Goal: Transaction & Acquisition: Purchase product/service

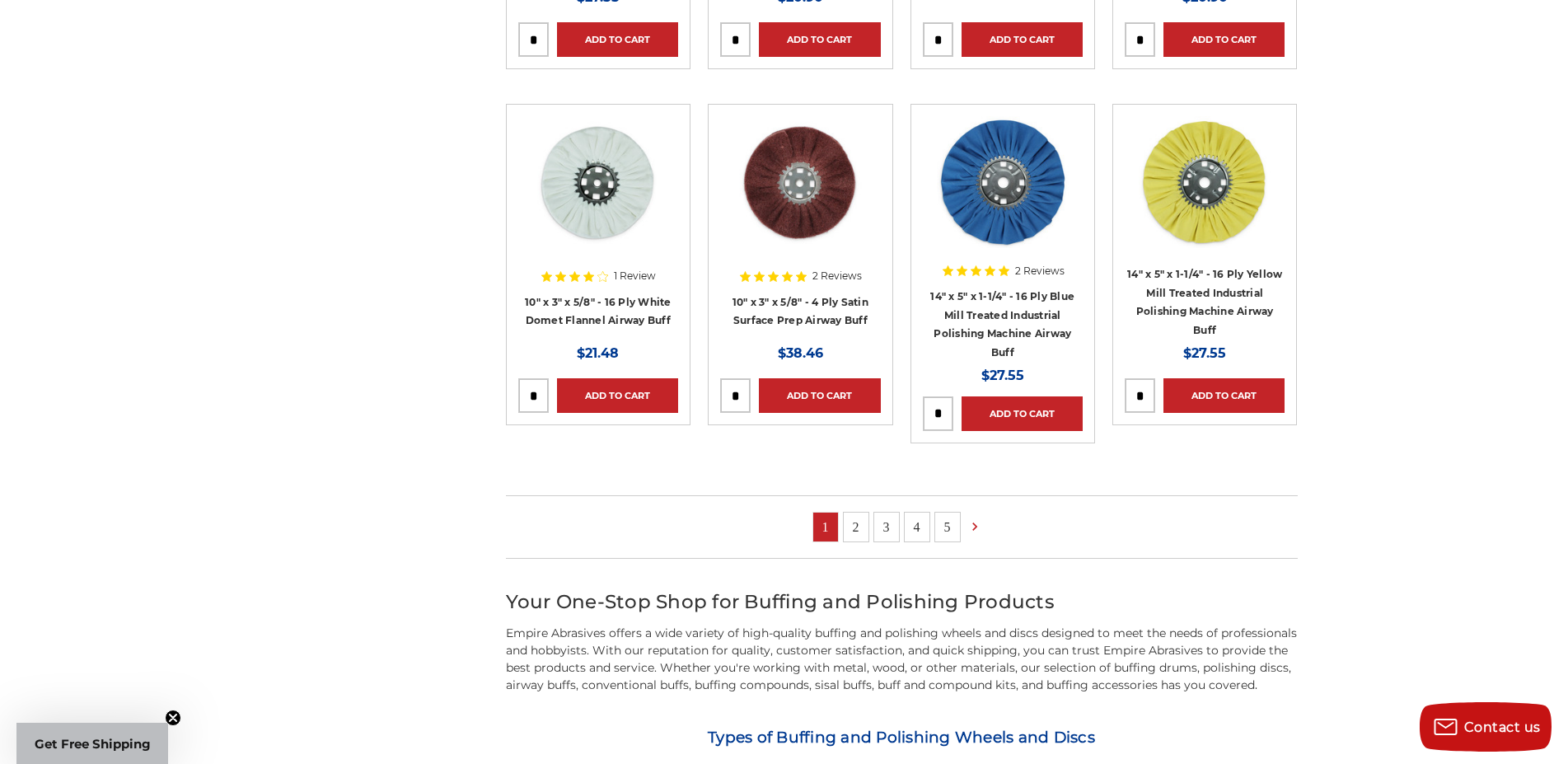
click at [854, 530] on link "2" at bounding box center [855, 527] width 24 height 29
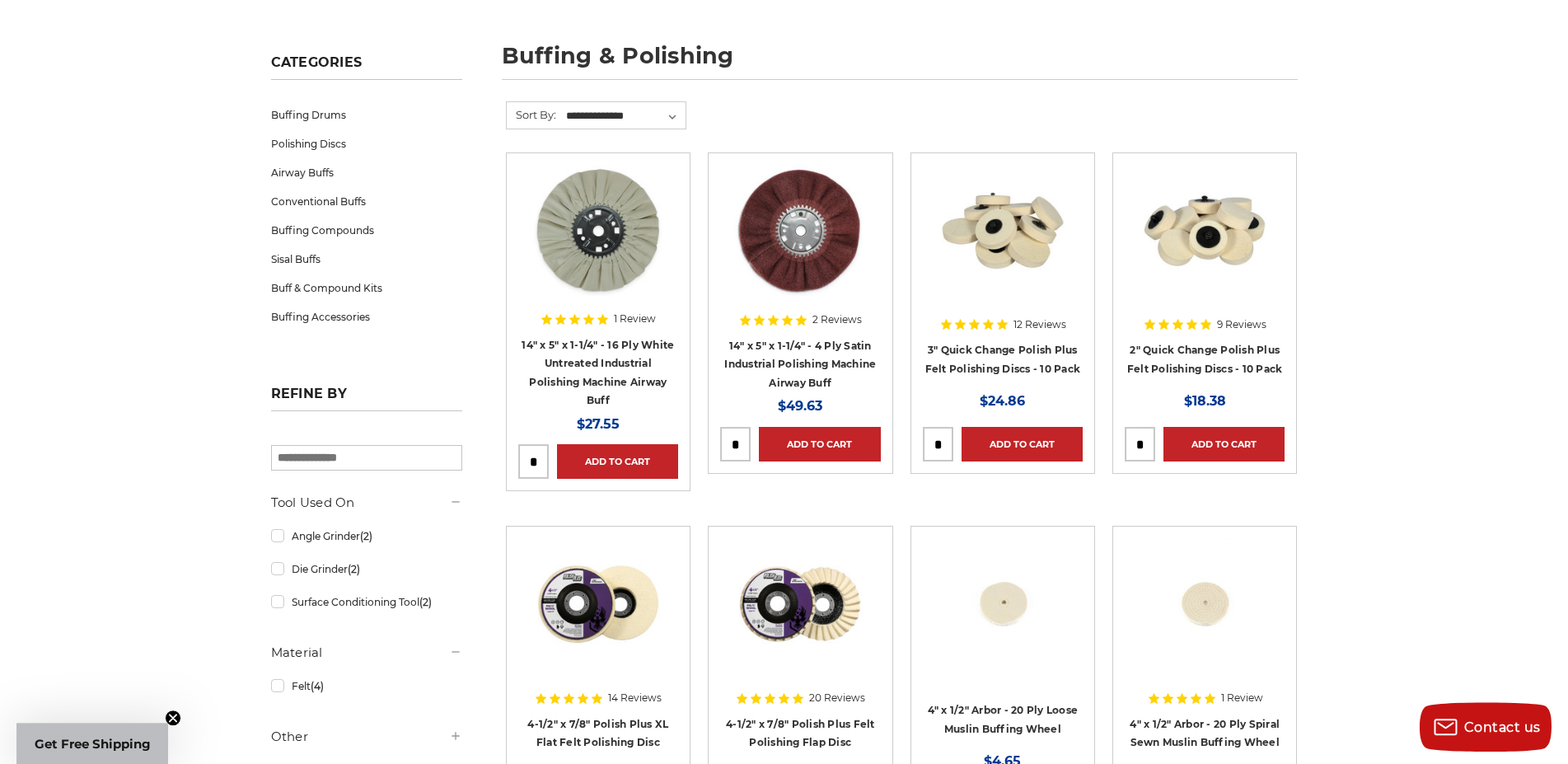
scroll to position [84, 0]
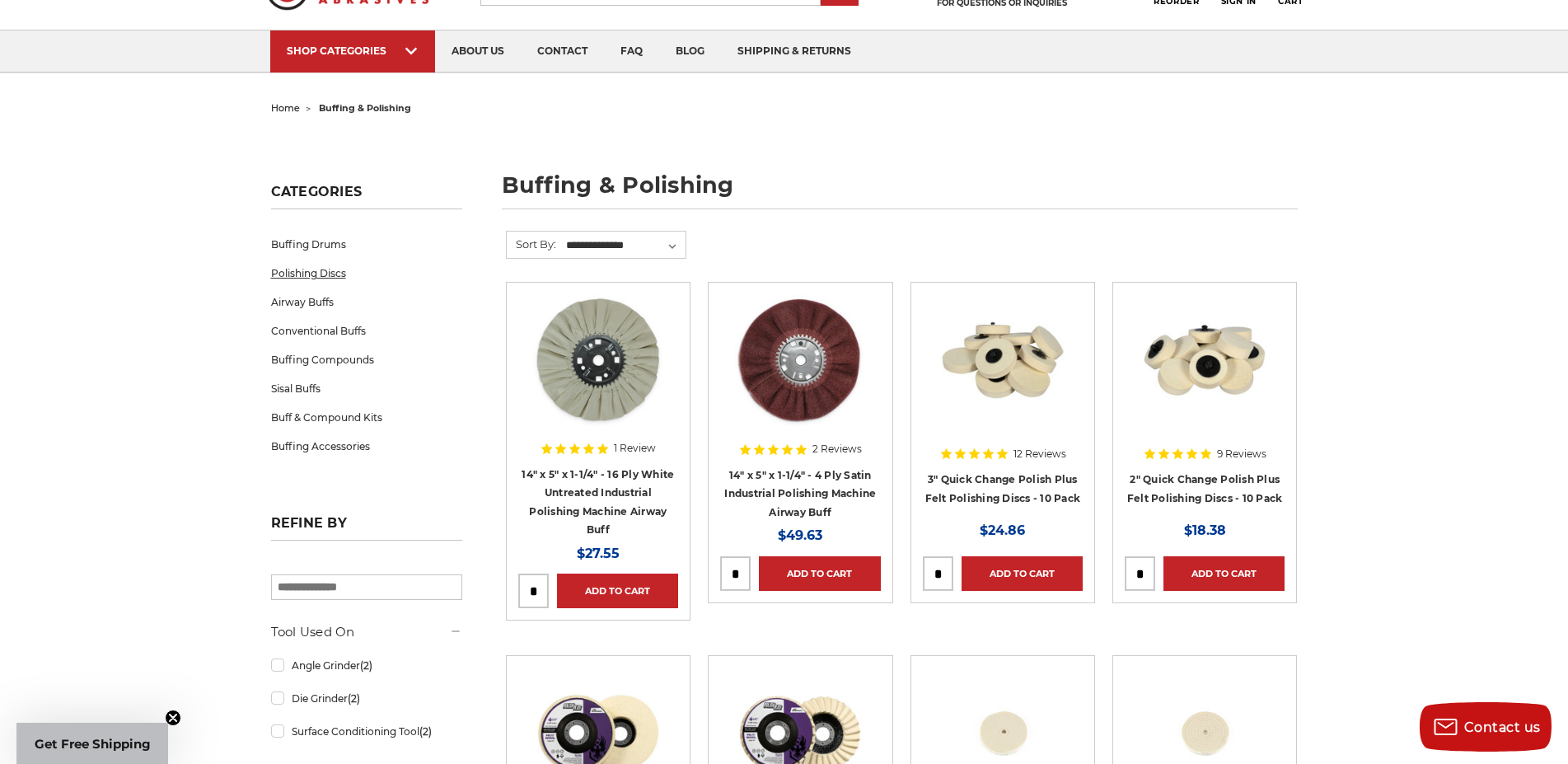
click at [305, 271] on link "Polishing Discs" at bounding box center [367, 273] width 191 height 29
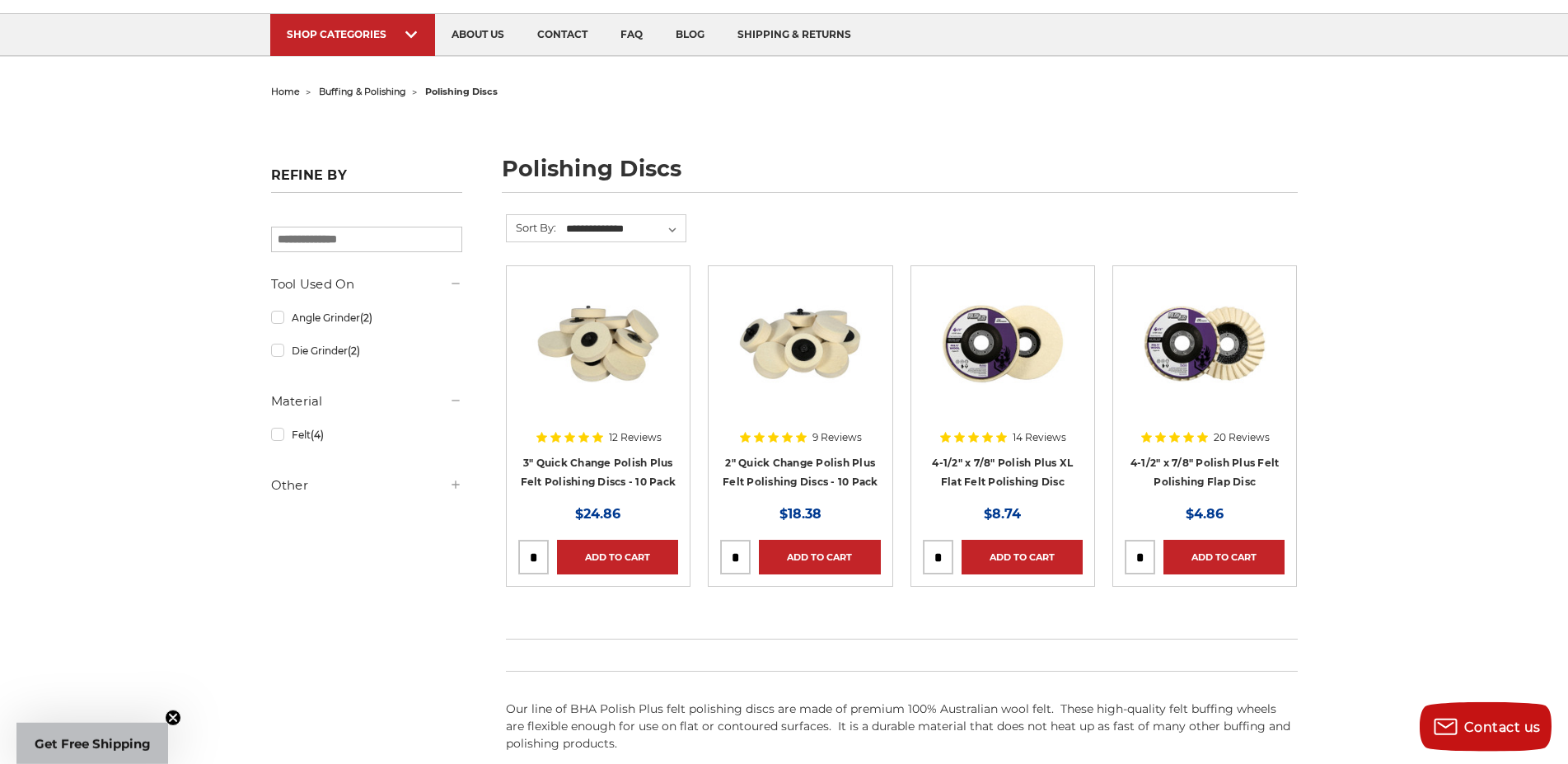
scroll to position [84, 0]
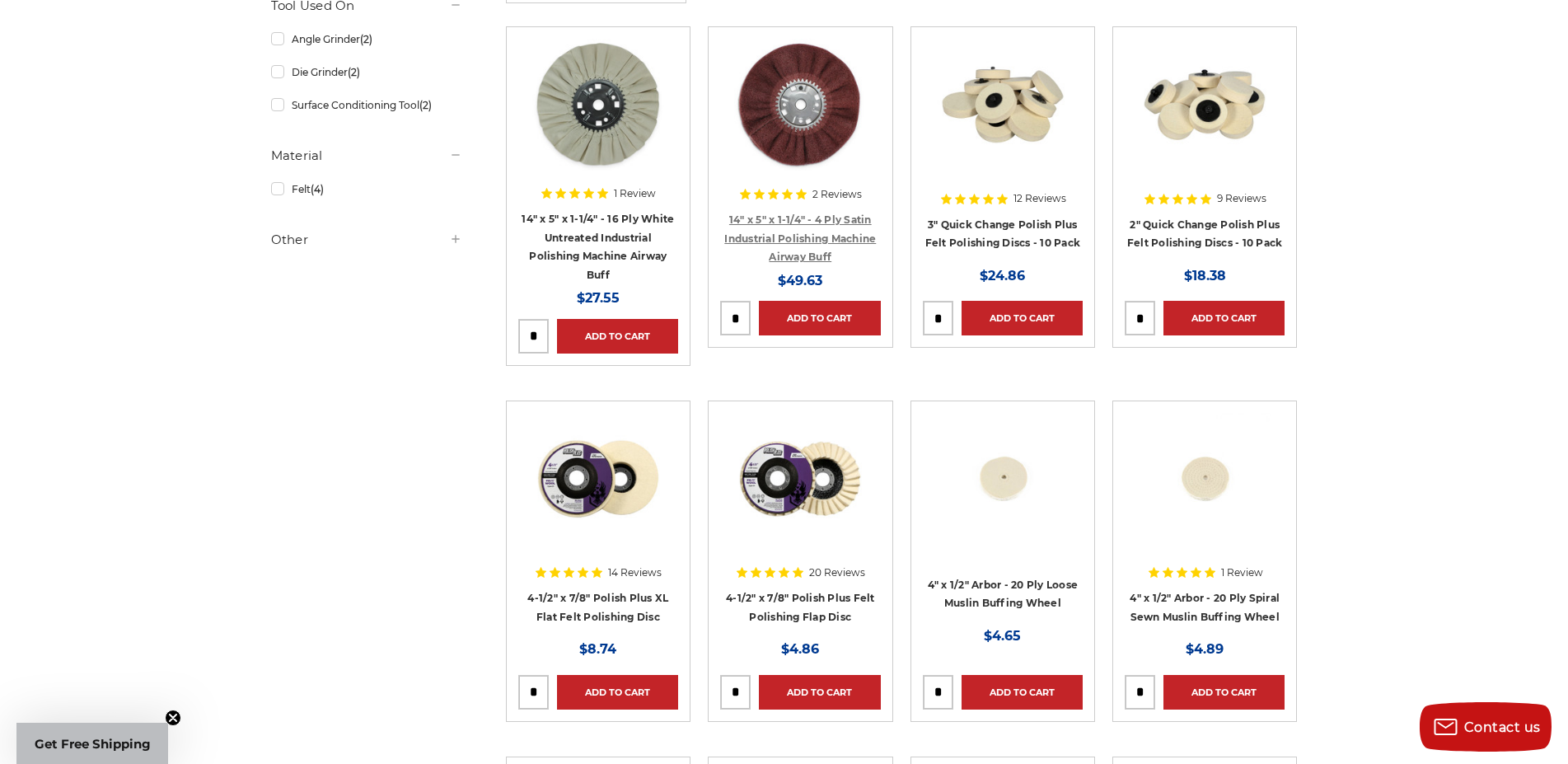
click at [814, 237] on link "14" x 5" x 1-1/4" - 4 Ply Satin Industrial Polishing Machine Airway Buff" at bounding box center [800, 238] width 152 height 50
